Goal: Information Seeking & Learning: Check status

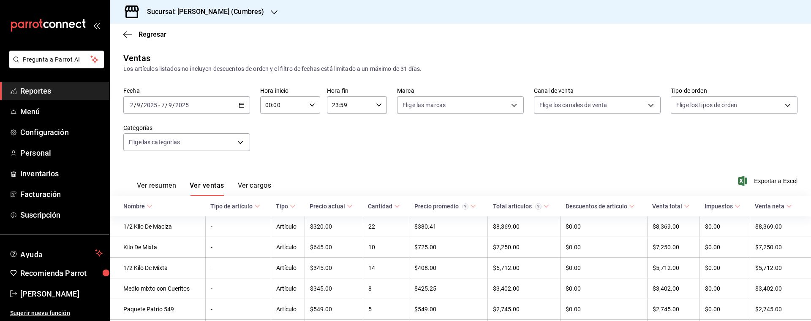
scroll to position [53, 0]
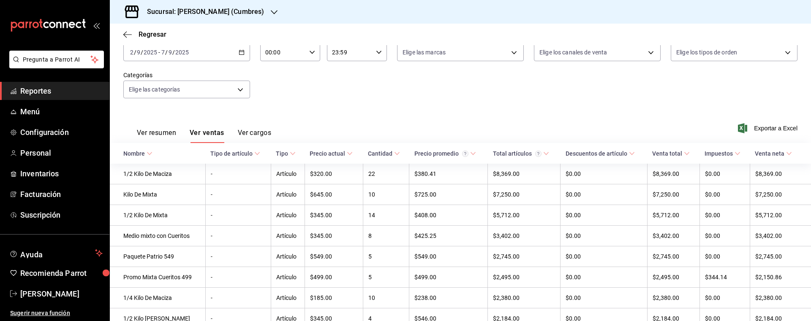
click at [46, 95] on span "Reportes" at bounding box center [61, 90] width 82 height 11
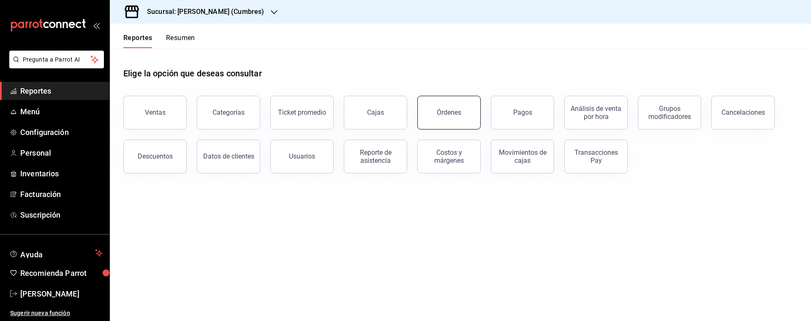
click at [450, 109] on div "Órdenes" at bounding box center [449, 112] width 24 height 8
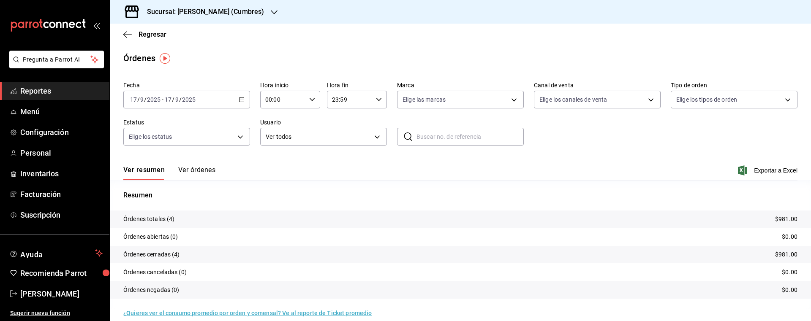
click at [180, 98] on span "/" at bounding box center [180, 99] width 3 height 7
click at [154, 220] on span "Rango de fechas" at bounding box center [162, 220] width 65 height 9
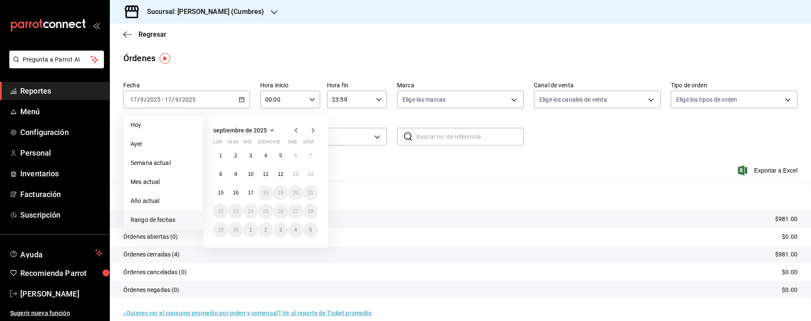
click at [301, 128] on div at bounding box center [304, 130] width 27 height 10
click at [296, 129] on icon "button" at bounding box center [295, 130] width 3 height 5
click at [284, 153] on button "1" at bounding box center [280, 155] width 15 height 15
click at [306, 231] on button "31" at bounding box center [310, 229] width 15 height 15
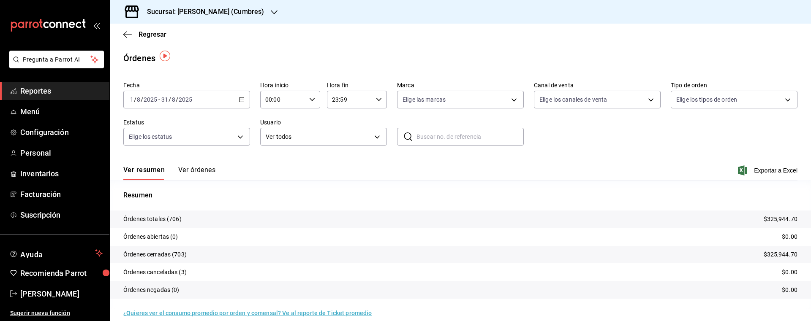
scroll to position [6, 0]
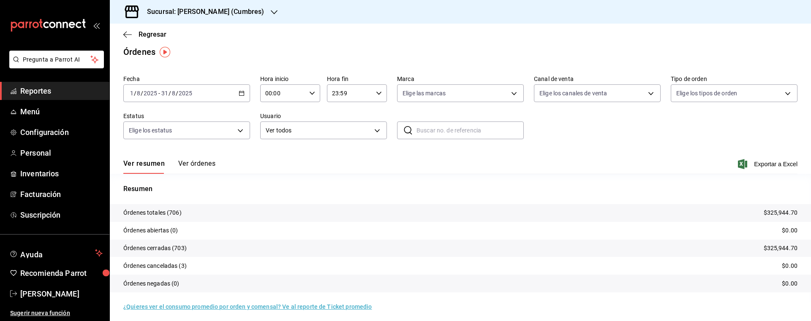
click at [225, 9] on h3 "Sucursal: [PERSON_NAME] (Cumbres)" at bounding box center [202, 12] width 124 height 10
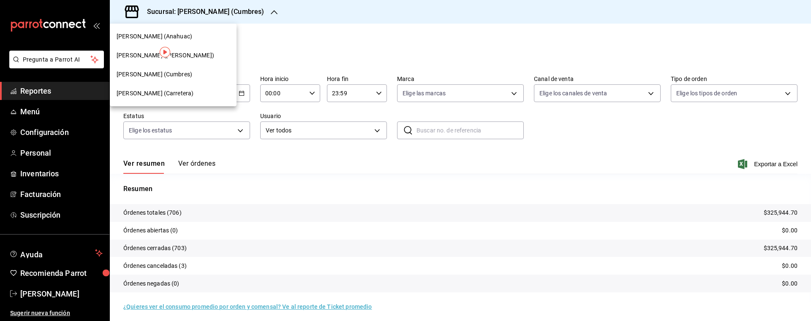
click at [207, 97] on div "[PERSON_NAME] (Carretera)" at bounding box center [173, 93] width 113 height 9
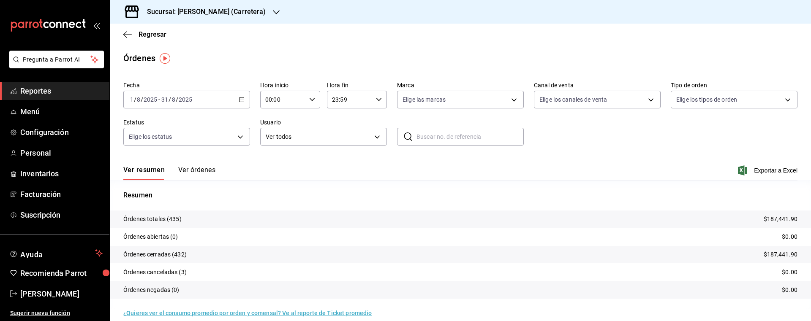
click at [180, 100] on input "2025" at bounding box center [185, 99] width 14 height 7
click at [186, 219] on span "Rango de fechas" at bounding box center [162, 220] width 65 height 9
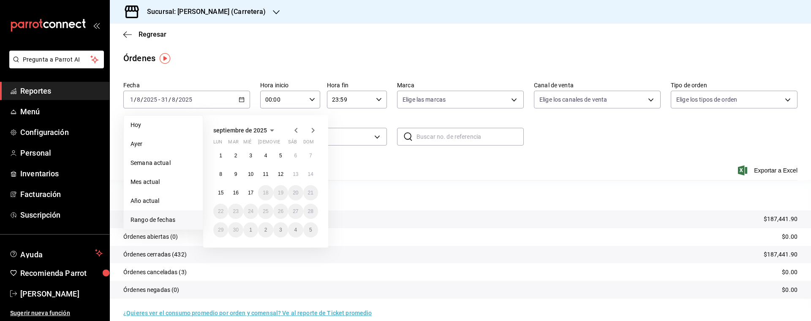
click at [296, 128] on icon "button" at bounding box center [296, 130] width 10 height 10
click at [268, 155] on button "1" at bounding box center [265, 155] width 15 height 15
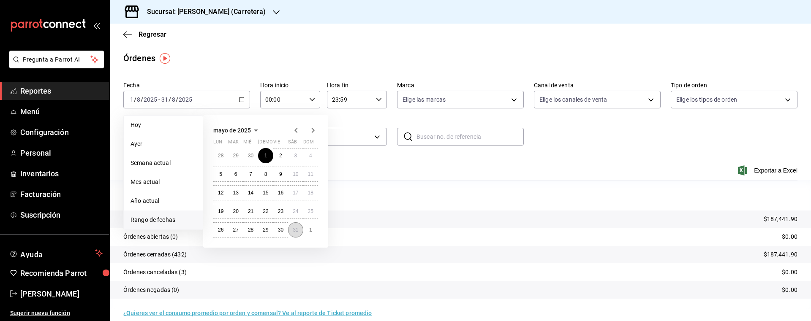
click at [298, 230] on button "31" at bounding box center [295, 229] width 15 height 15
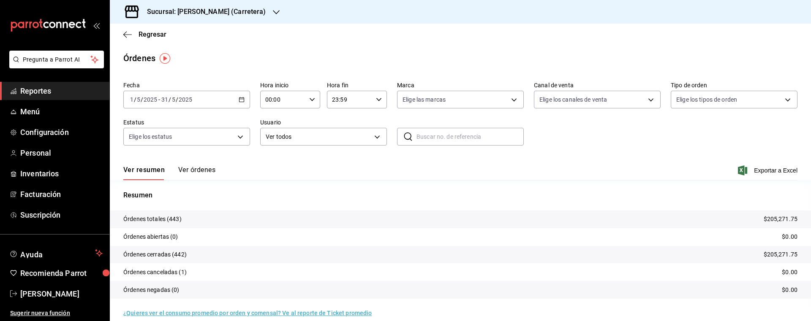
click at [209, 103] on div "[DATE] [DATE] - [DATE] [DATE]" at bounding box center [186, 100] width 127 height 18
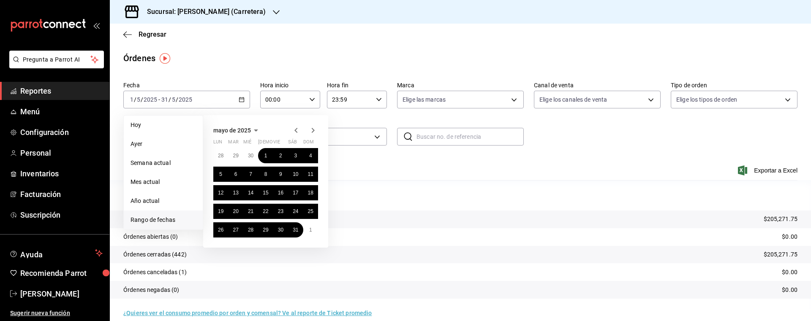
click at [294, 130] on icon "button" at bounding box center [296, 130] width 10 height 10
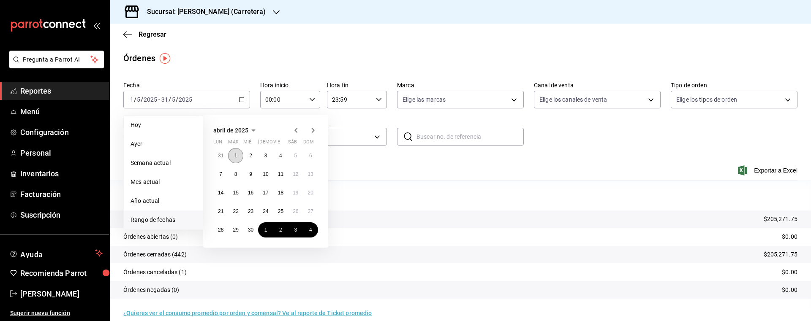
click at [234, 153] on button "1" at bounding box center [235, 155] width 15 height 15
click at [252, 230] on abbr "30" at bounding box center [250, 230] width 5 height 6
